Goal: Transaction & Acquisition: Purchase product/service

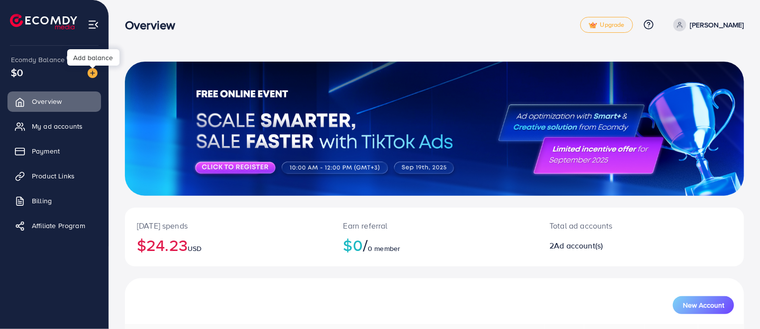
click at [89, 76] on img at bounding box center [93, 73] width 10 height 10
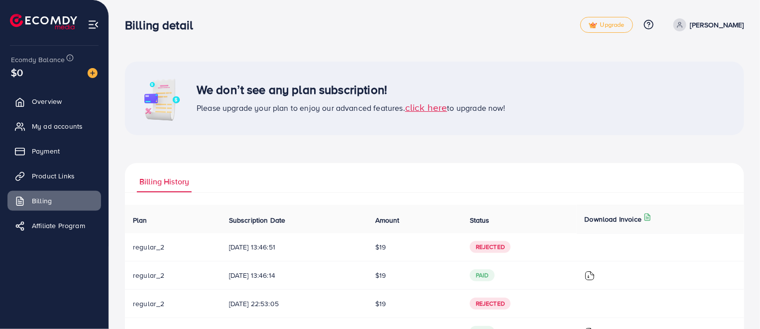
scroll to position [104, 0]
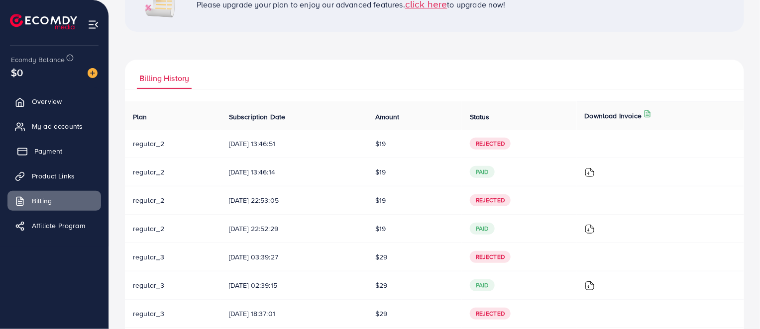
click at [54, 153] on span "Payment" at bounding box center [48, 151] width 28 height 10
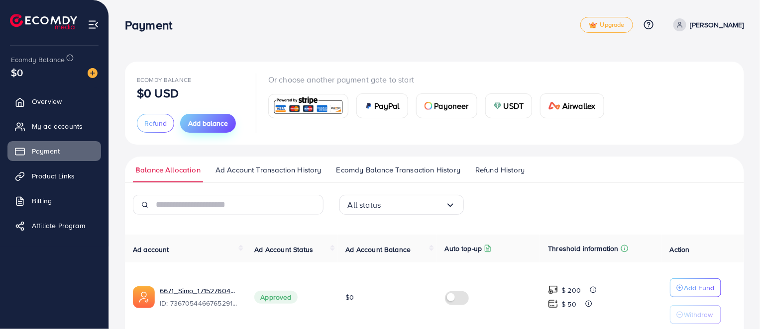
click at [211, 127] on span "Add balance" at bounding box center [208, 123] width 40 height 10
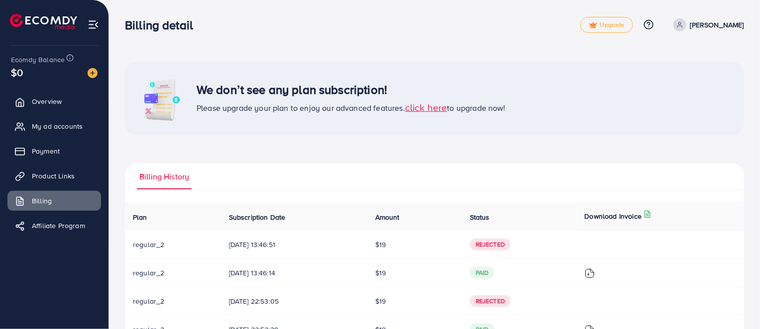
click at [438, 111] on span "click here" at bounding box center [426, 107] width 42 height 13
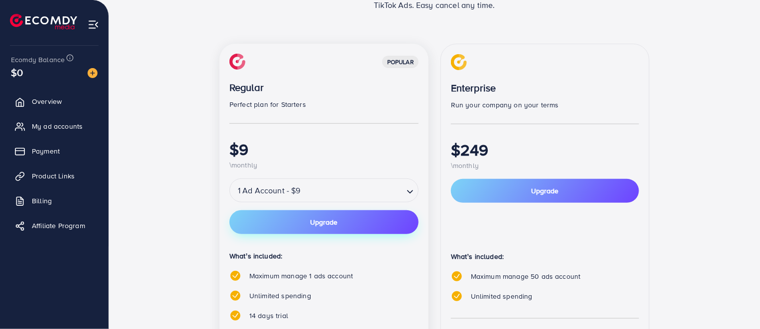
scroll to position [245, 0]
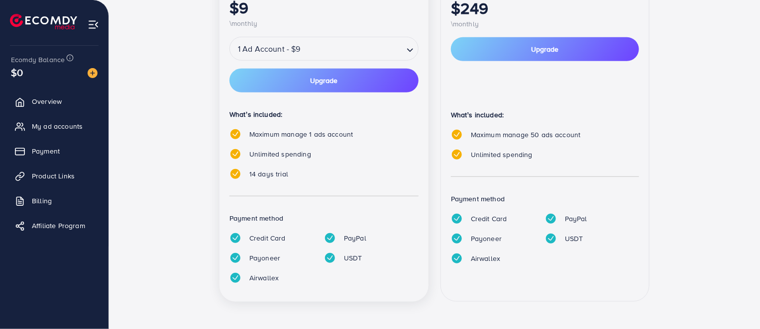
click at [332, 51] on input "Search for option" at bounding box center [353, 48] width 99 height 17
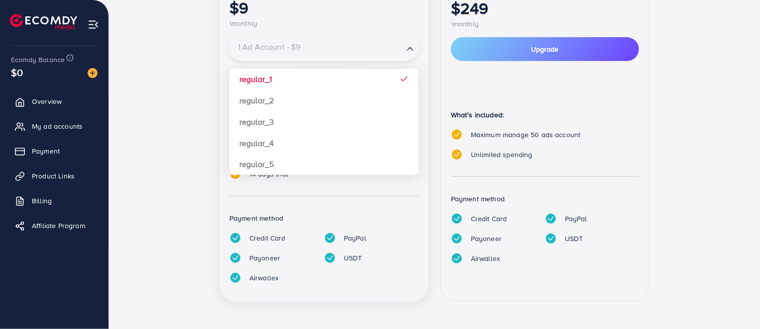
click at [332, 51] on input "Search for option" at bounding box center [317, 48] width 172 height 17
click at [189, 67] on div "popular Regular Perfect plan for Starters $9 \monthly 1 Ad Account - $9 Loading…" at bounding box center [434, 108] width 597 height 412
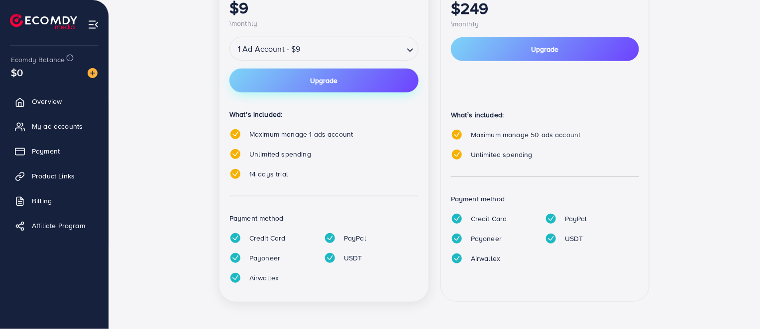
click at [307, 79] on button "Upgrade" at bounding box center [323, 81] width 189 height 24
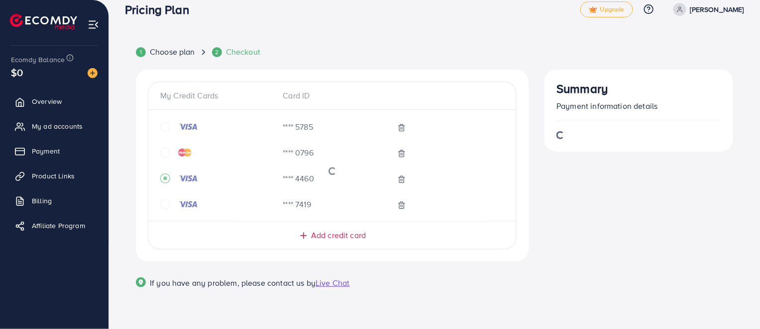
scroll to position [14, 0]
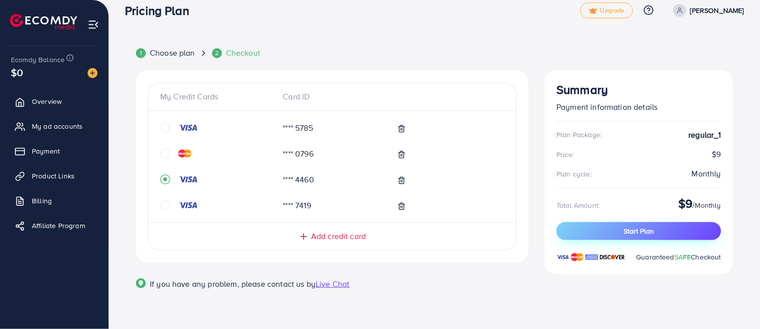
click at [655, 238] on button "Start Plan" at bounding box center [638, 231] width 165 height 18
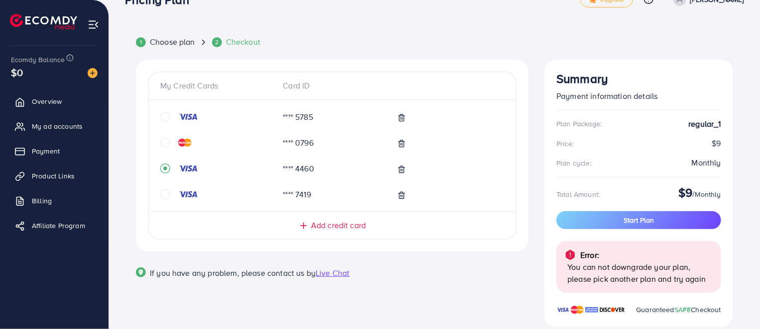
scroll to position [51, 0]
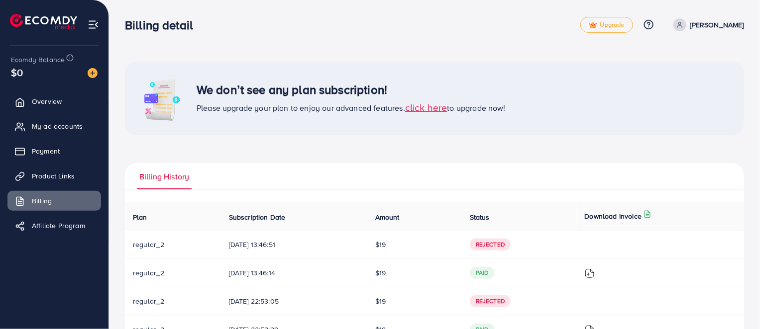
click at [433, 105] on span "click here" at bounding box center [426, 107] width 42 height 13
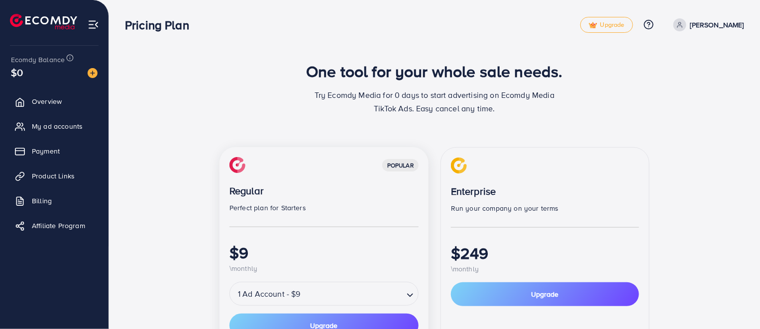
click at [335, 215] on div "popular Regular Perfect plan for Starters $9 \monthly" at bounding box center [323, 215] width 189 height 117
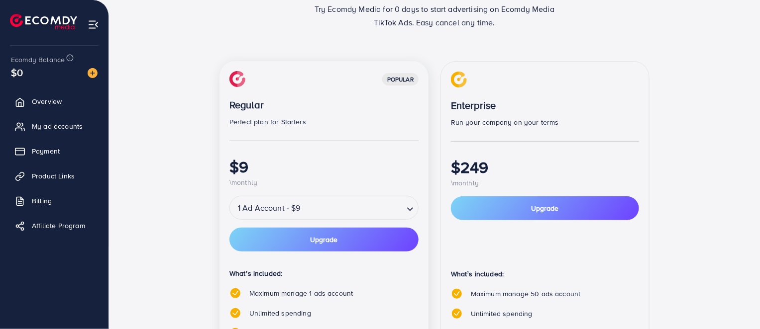
scroll to position [104, 0]
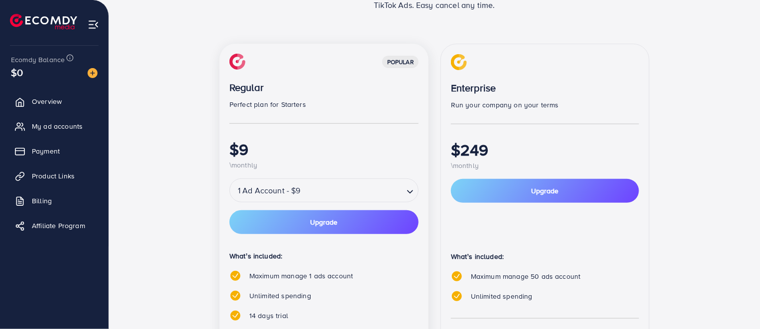
click at [336, 198] on input "Search for option" at bounding box center [353, 190] width 99 height 17
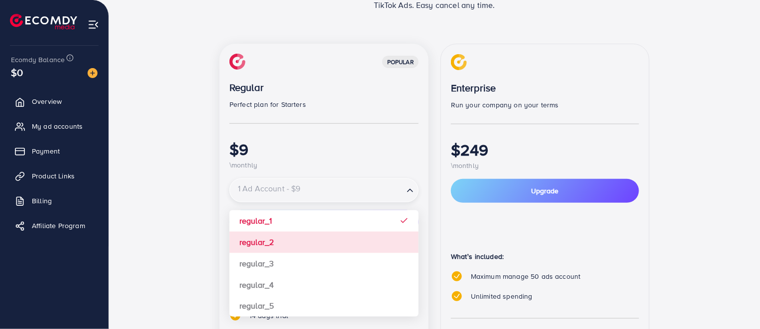
click at [302, 239] on div "popular Regular Perfect plan for Starters $9 \monthly 1 Ad Account - $9 Loading…" at bounding box center [323, 244] width 209 height 400
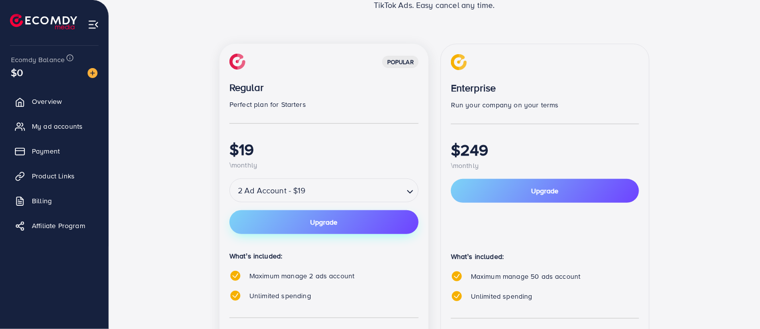
click at [373, 229] on button "Upgrade" at bounding box center [323, 222] width 189 height 24
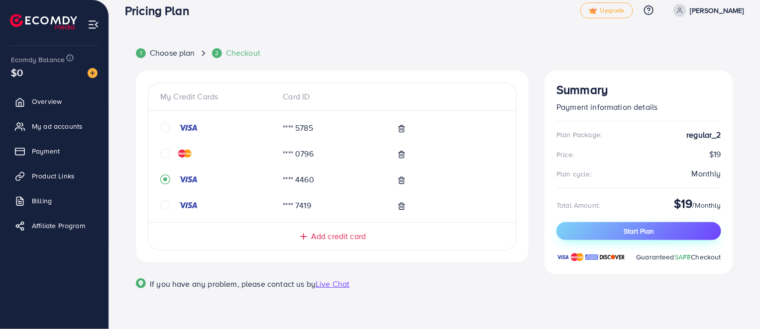
click at [646, 231] on span "Start Plan" at bounding box center [639, 231] width 30 height 10
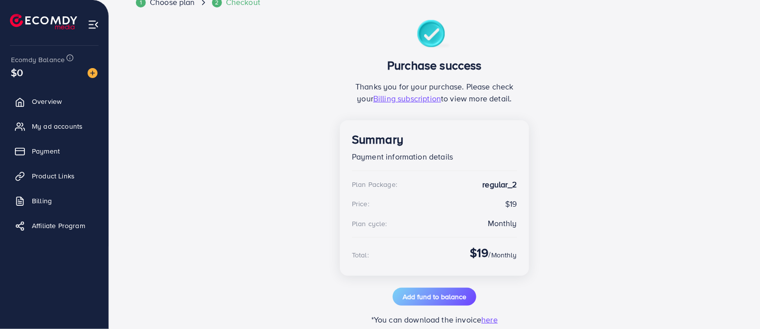
scroll to position [85, 0]
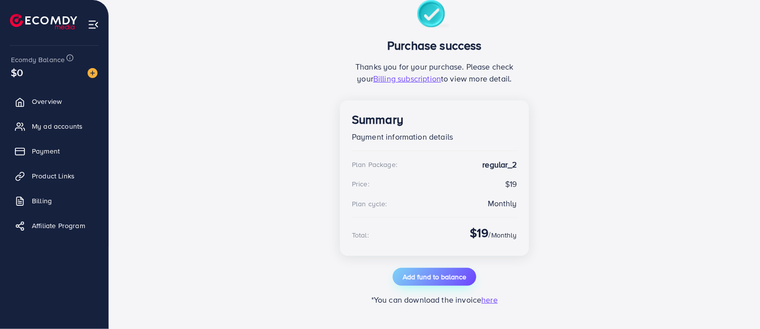
click at [436, 277] on span "Add fund to balance" at bounding box center [435, 277] width 64 height 10
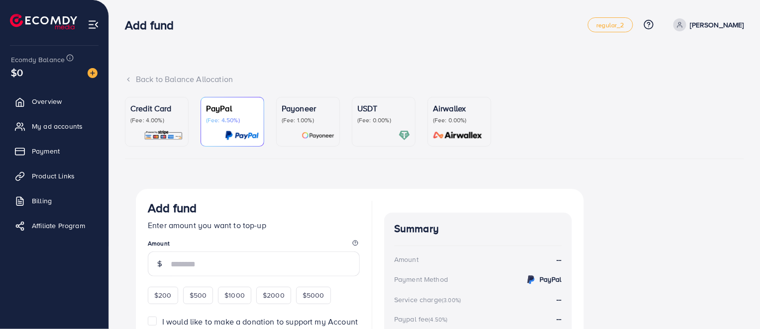
click at [171, 110] on p "Credit Card" at bounding box center [156, 109] width 53 height 12
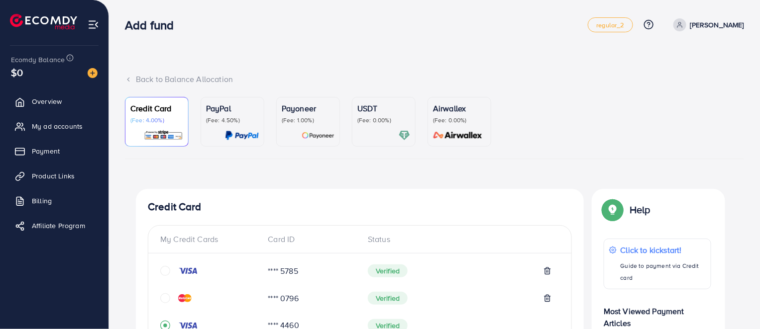
click at [207, 237] on div "My Credit Cards" at bounding box center [210, 239] width 100 height 11
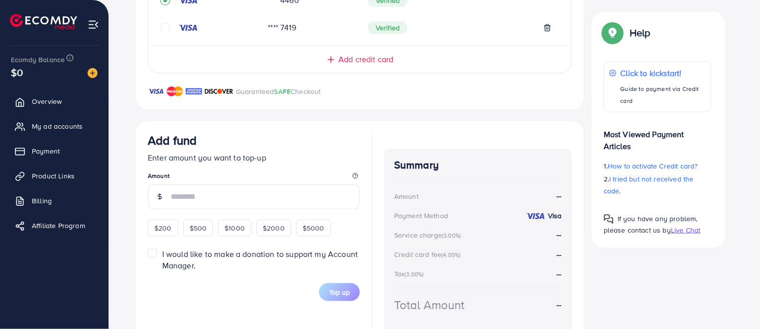
scroll to position [371, 0]
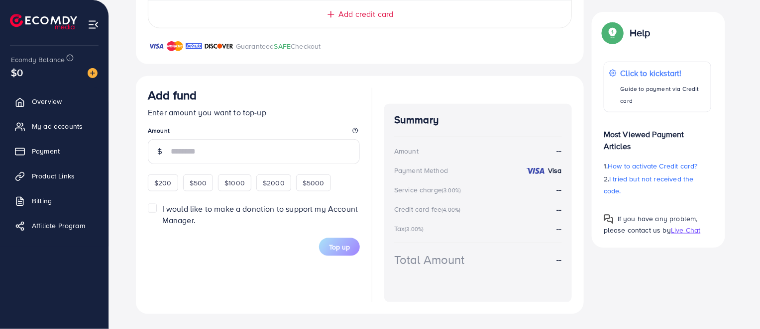
drag, startPoint x: 166, startPoint y: 184, endPoint x: 181, endPoint y: 189, distance: 15.9
click at [166, 184] on span "$200" at bounding box center [162, 183] width 17 height 10
type input "***"
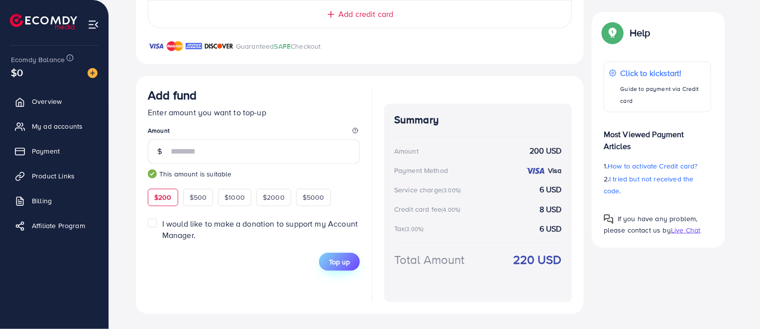
click at [352, 265] on button "Top up" at bounding box center [339, 262] width 41 height 18
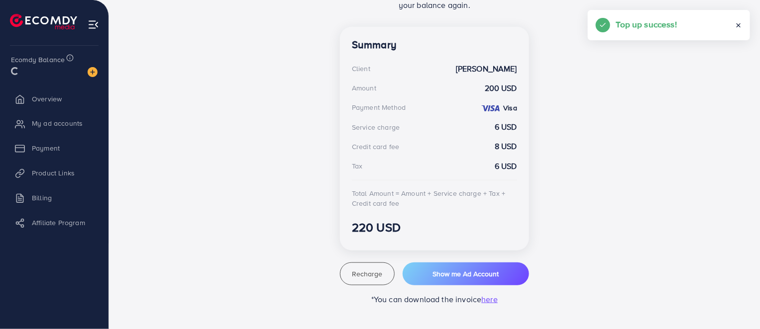
scroll to position [263, 0]
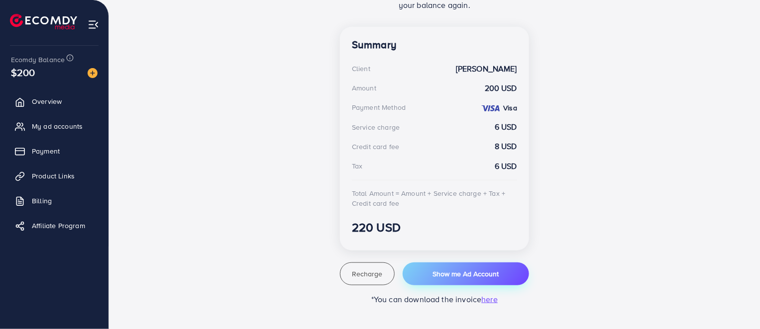
click at [451, 277] on span "Show me Ad Account" at bounding box center [465, 274] width 66 height 10
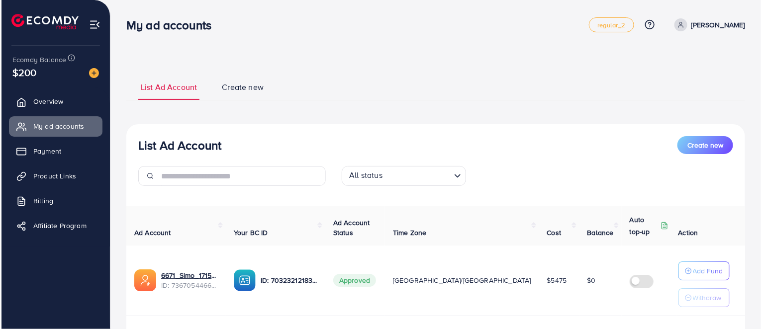
scroll to position [130, 0]
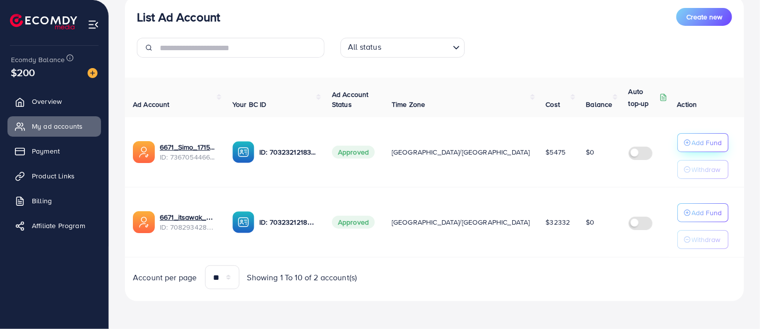
click at [708, 142] on p "Add Fund" at bounding box center [707, 143] width 30 height 12
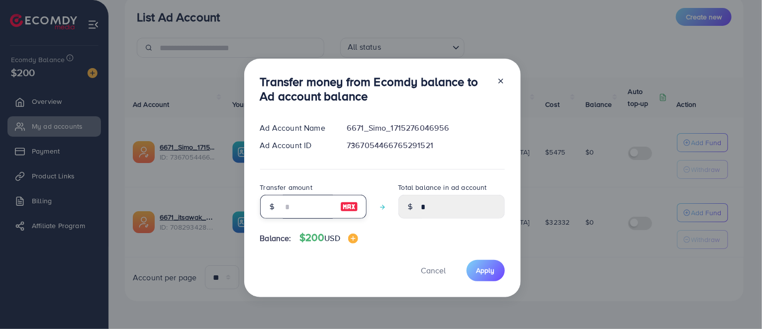
click at [295, 211] on input "number" at bounding box center [308, 207] width 50 height 24
type input "*"
type input "****"
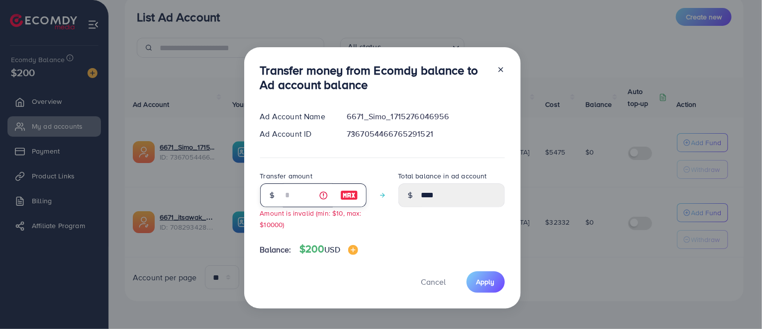
type input "**"
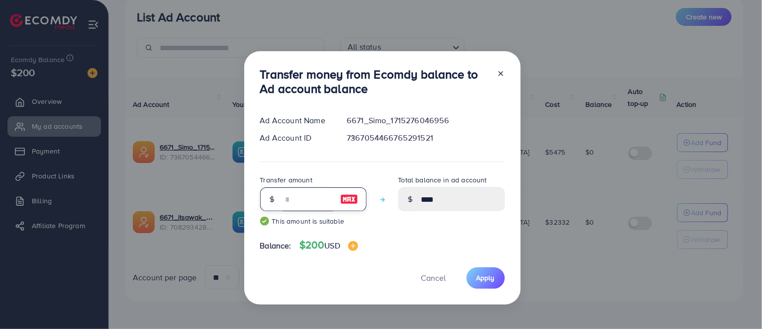
type input "*****"
type input "***"
type input "******"
type input "***"
click at [494, 285] on button "Apply" at bounding box center [486, 278] width 38 height 21
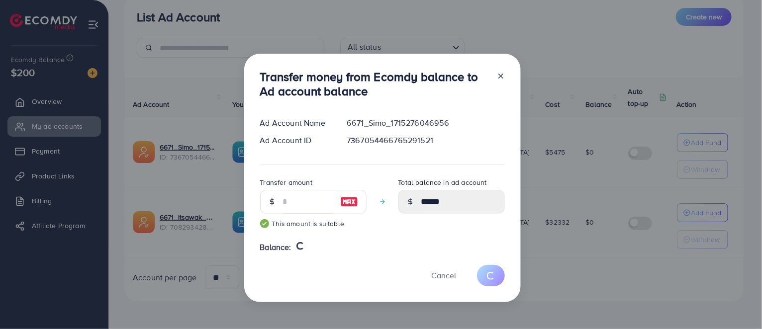
type input "*"
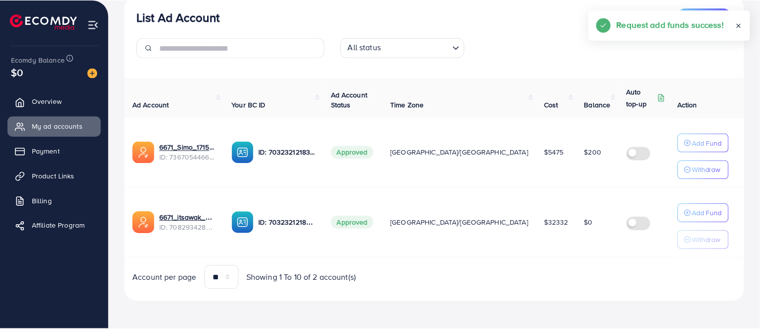
scroll to position [127, 0]
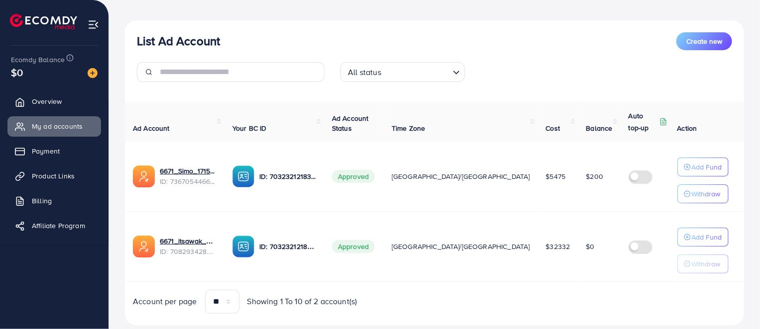
scroll to position [124, 0]
